Goal: Download file/media

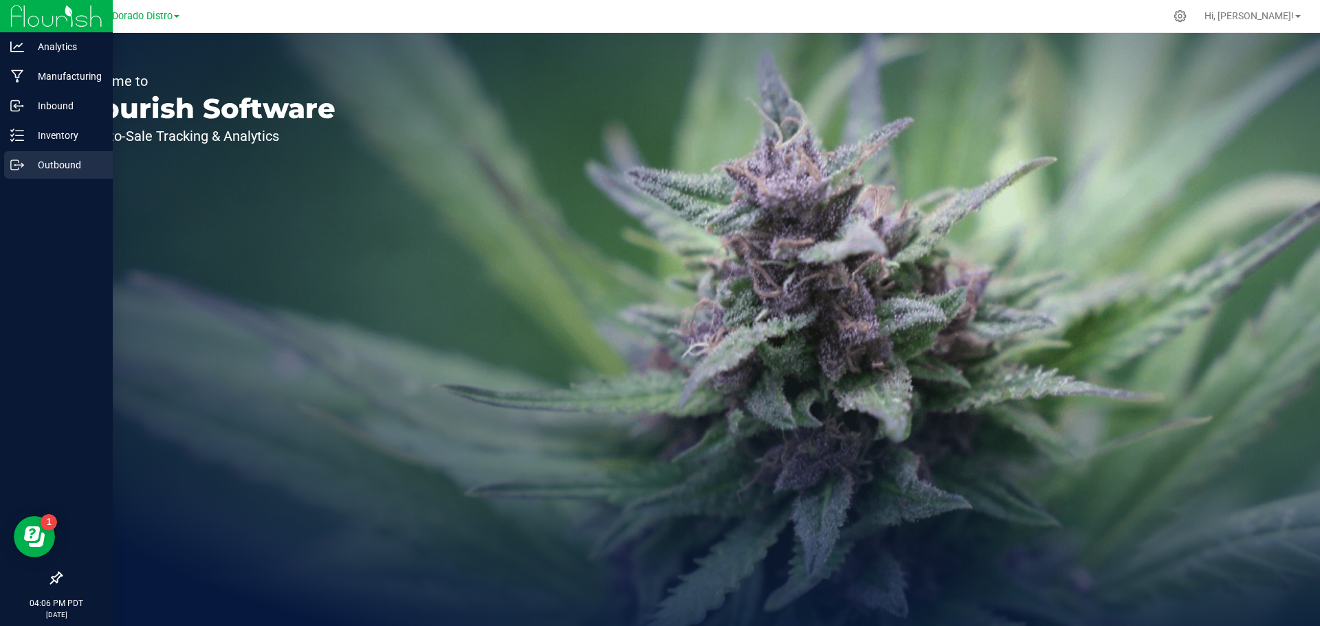
click at [52, 162] on p "Outbound" at bounding box center [65, 165] width 83 height 17
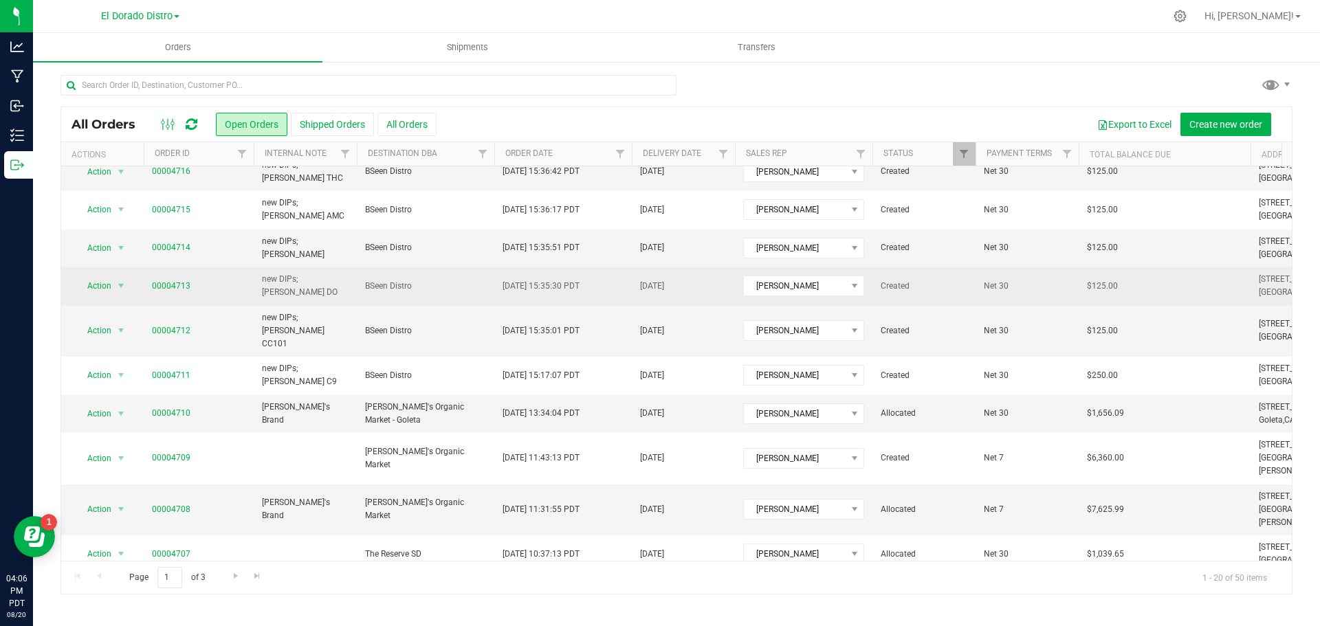
scroll to position [377, 0]
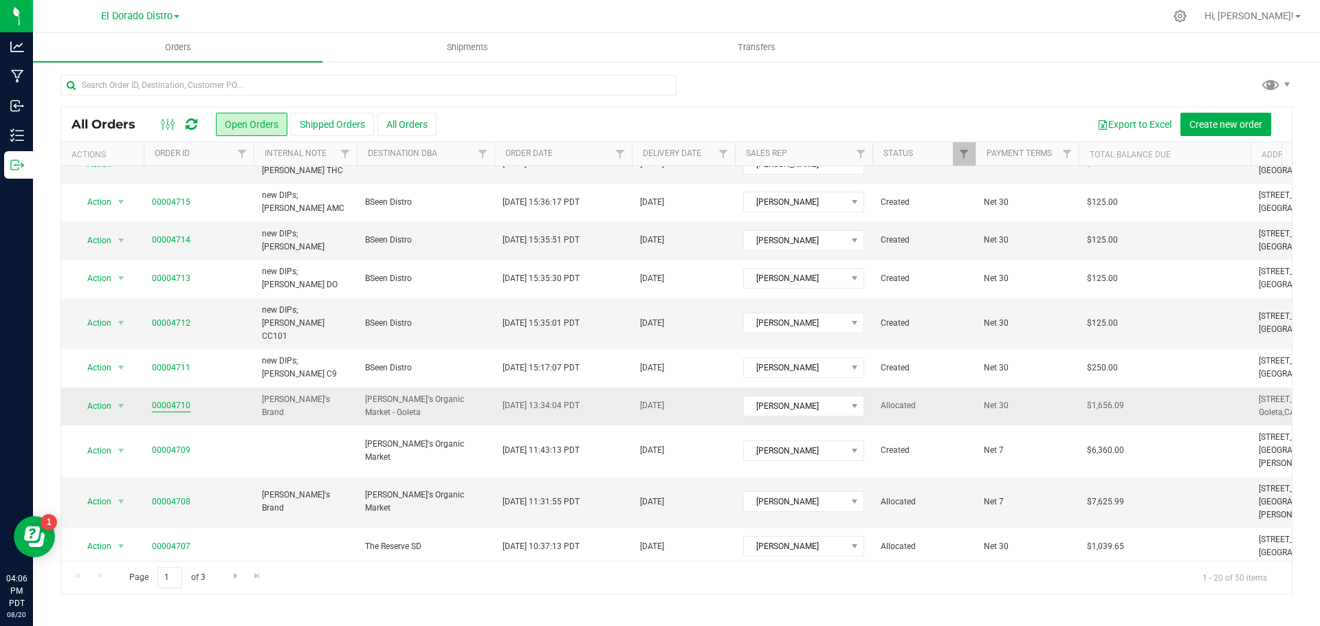
click at [179, 399] on link "00004710" at bounding box center [171, 405] width 39 height 13
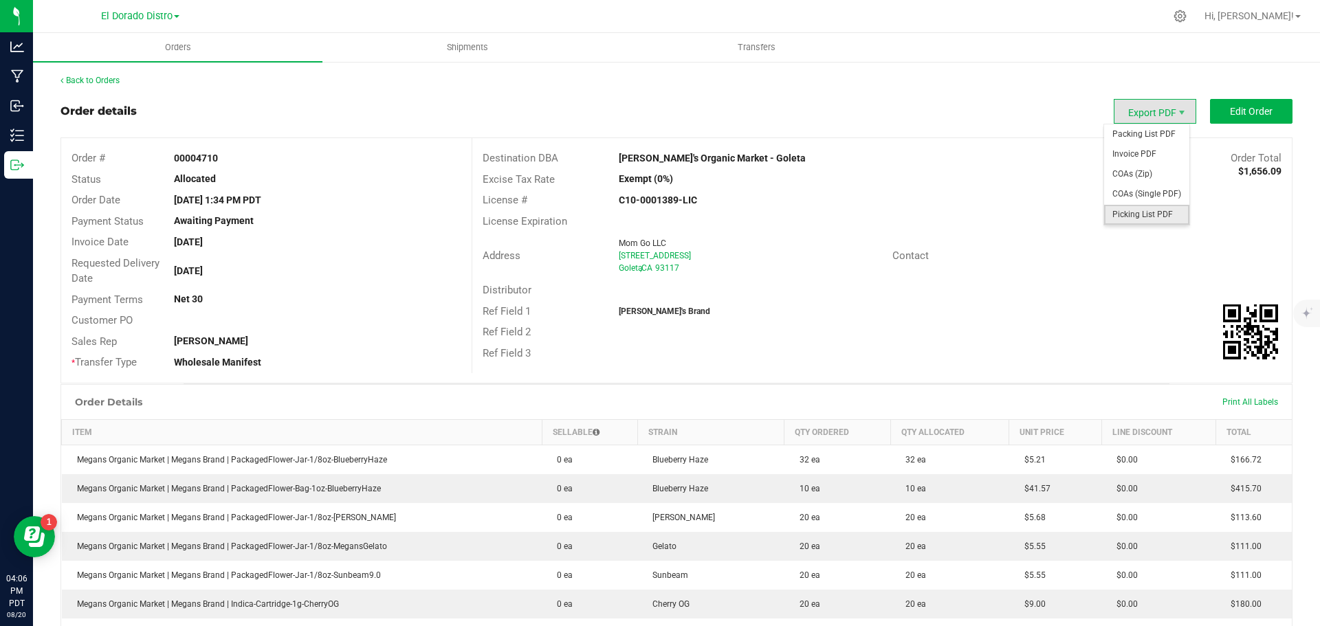
click at [1139, 215] on span "Picking List PDF" at bounding box center [1146, 215] width 85 height 20
click at [1131, 132] on span "Packing List PDF" at bounding box center [1146, 134] width 85 height 20
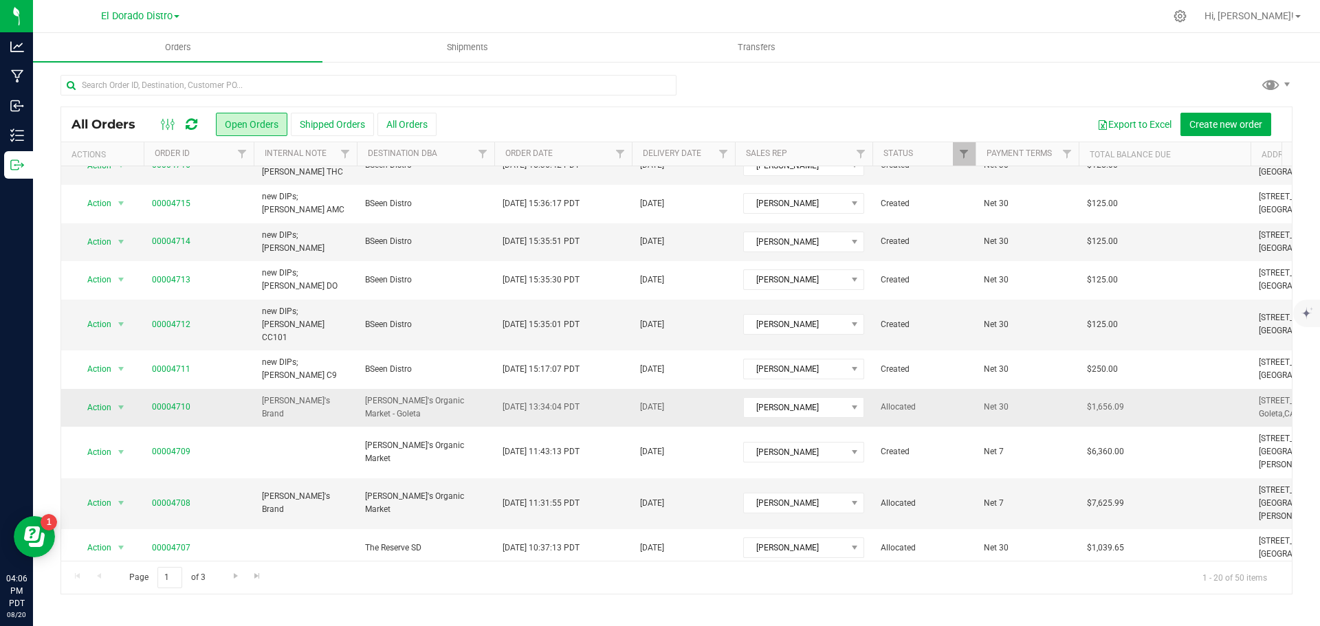
scroll to position [377, 0]
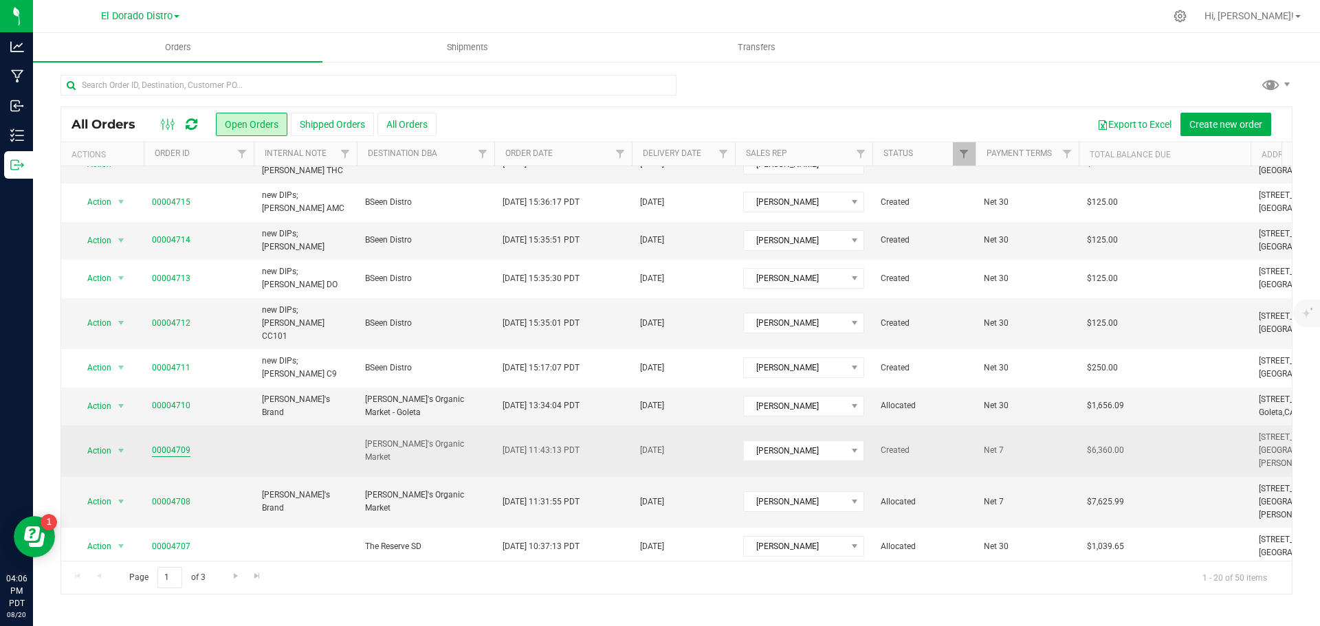
click at [173, 444] on link "00004709" at bounding box center [171, 450] width 39 height 13
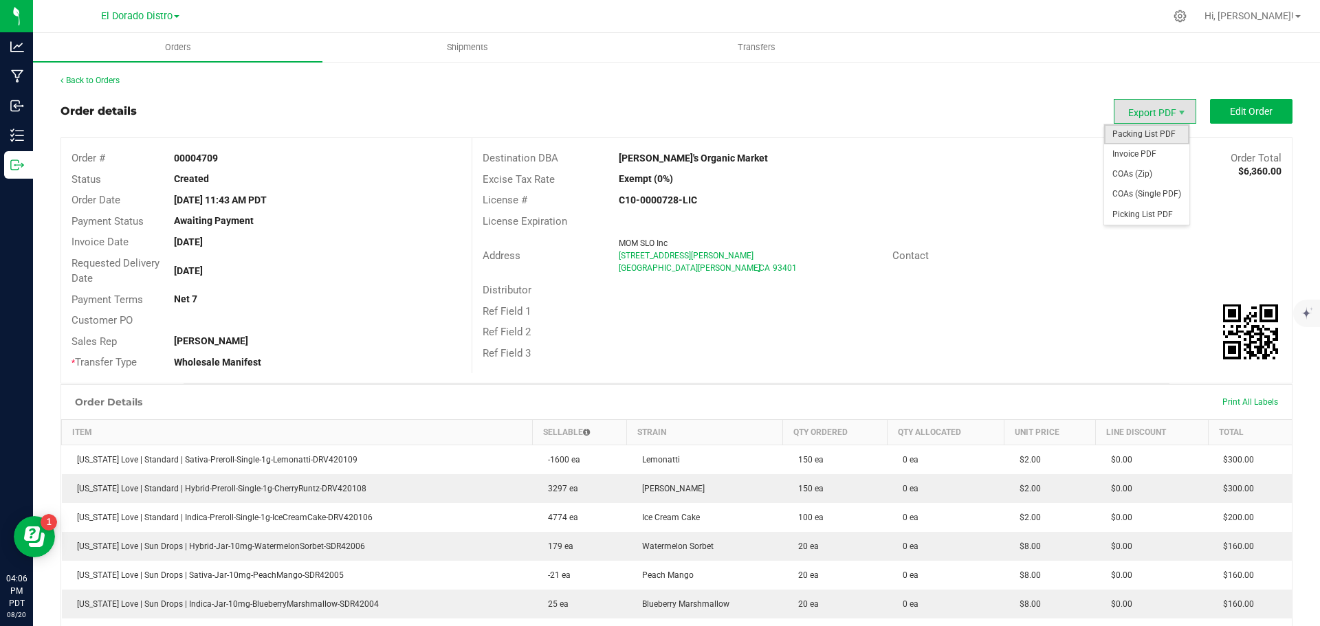
click at [1140, 141] on span "Packing List PDF" at bounding box center [1146, 134] width 85 height 20
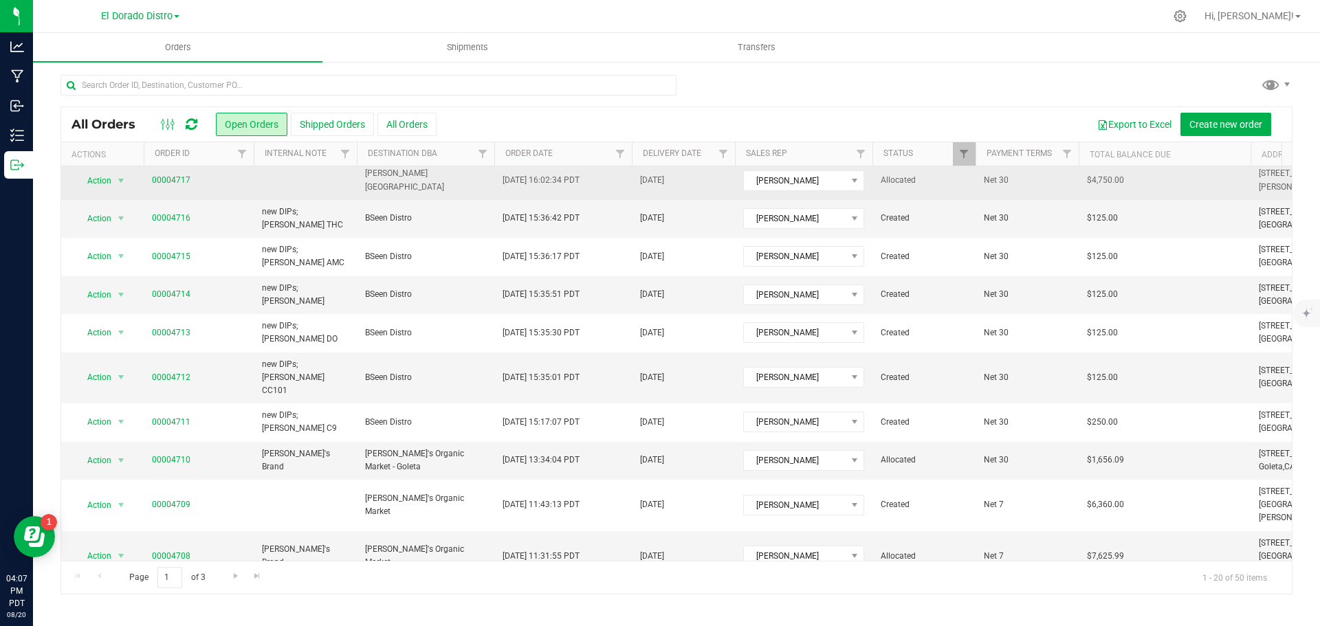
scroll to position [344, 0]
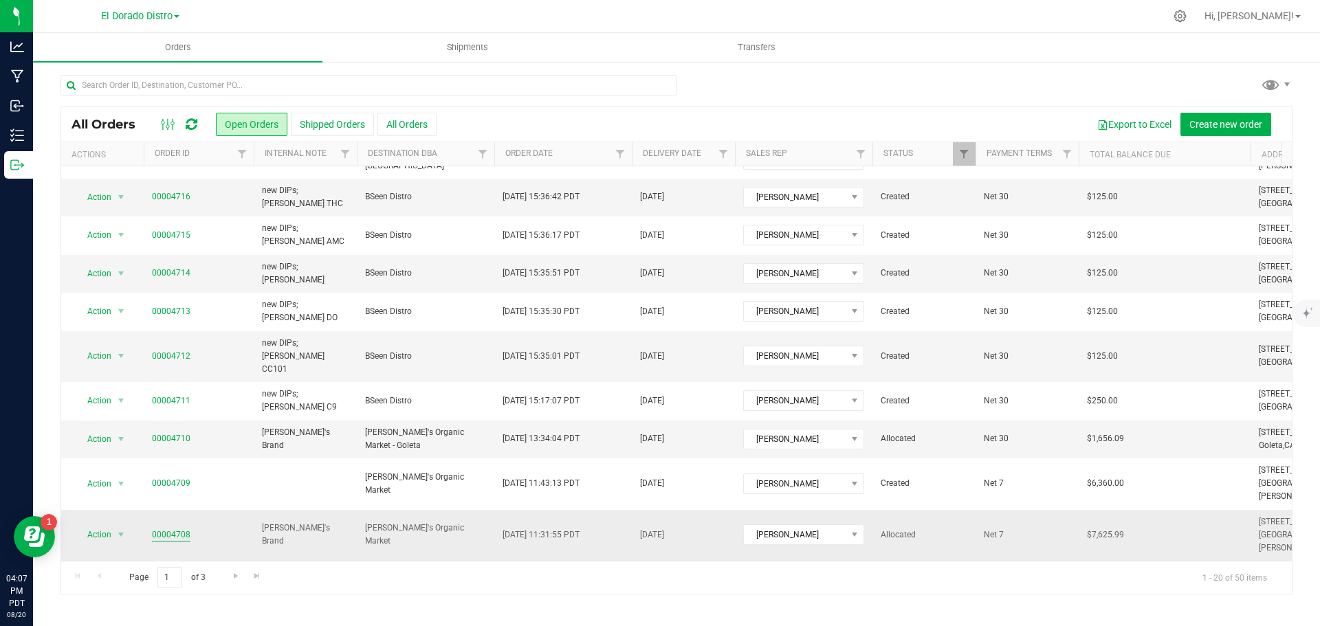
click at [176, 529] on link "00004708" at bounding box center [171, 535] width 39 height 13
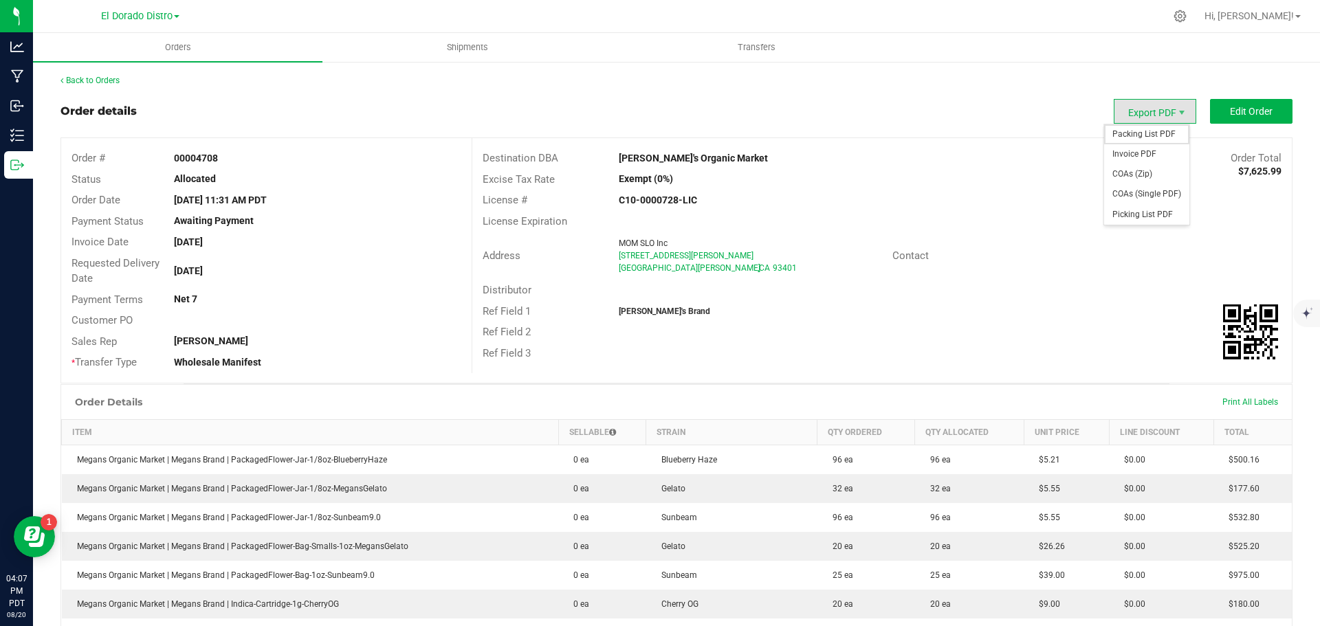
click at [1142, 143] on span "Packing List PDF" at bounding box center [1146, 134] width 85 height 20
